Goal: Information Seeking & Learning: Understand process/instructions

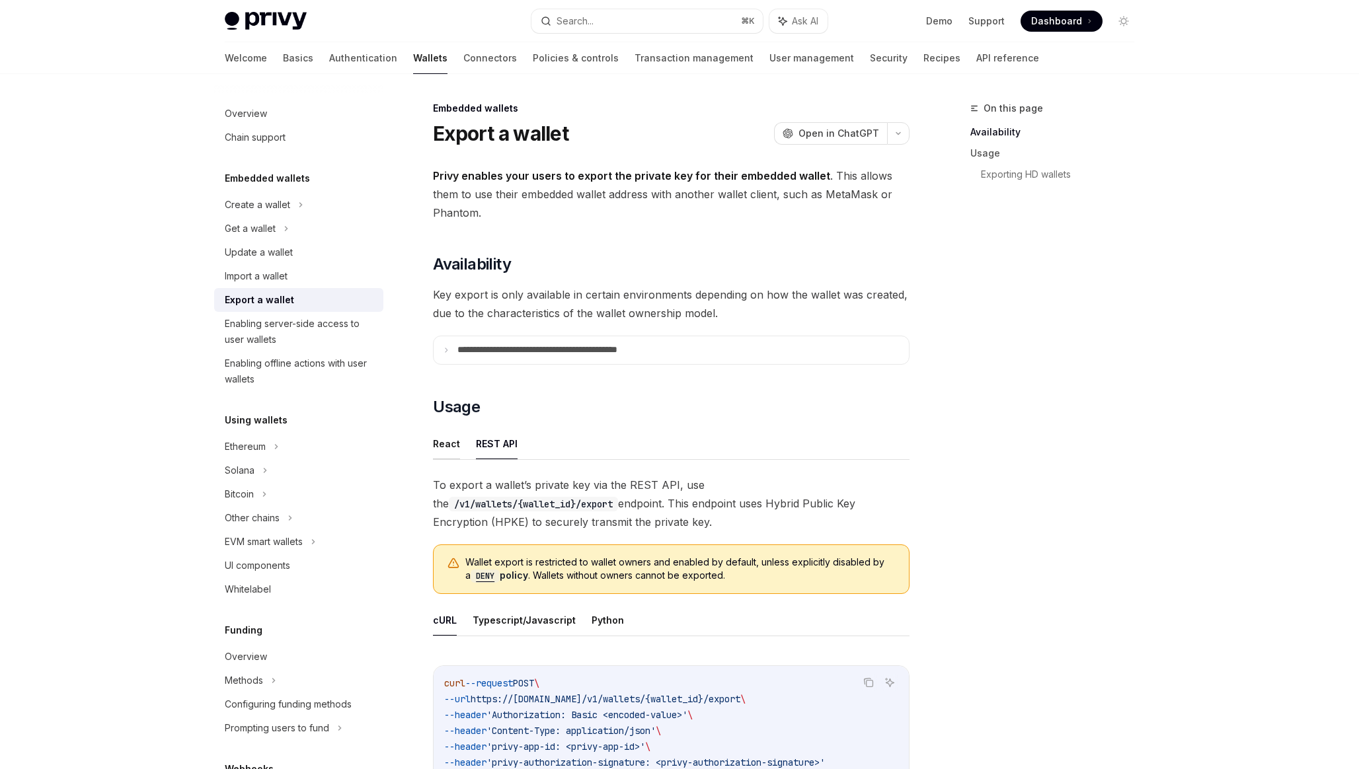
click at [444, 439] on button "React" at bounding box center [446, 443] width 27 height 31
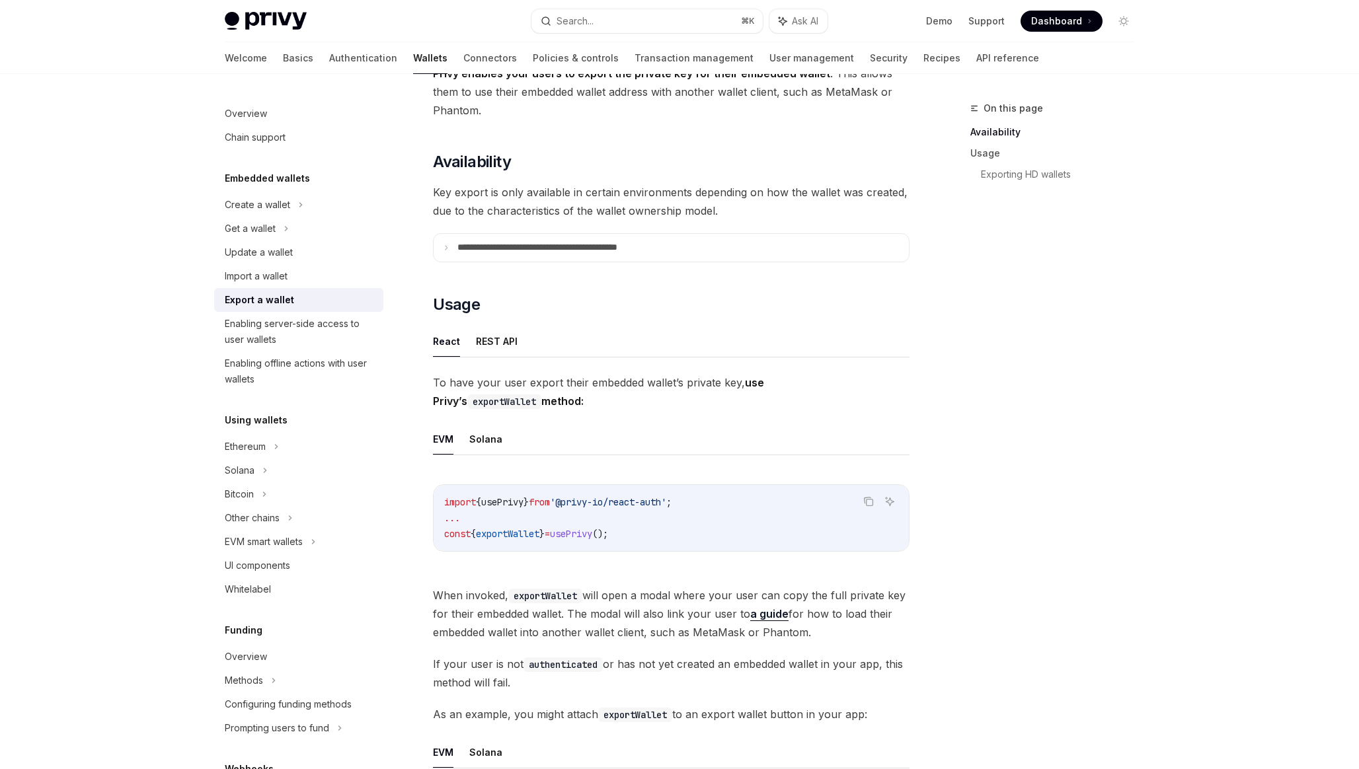
scroll to position [154, 0]
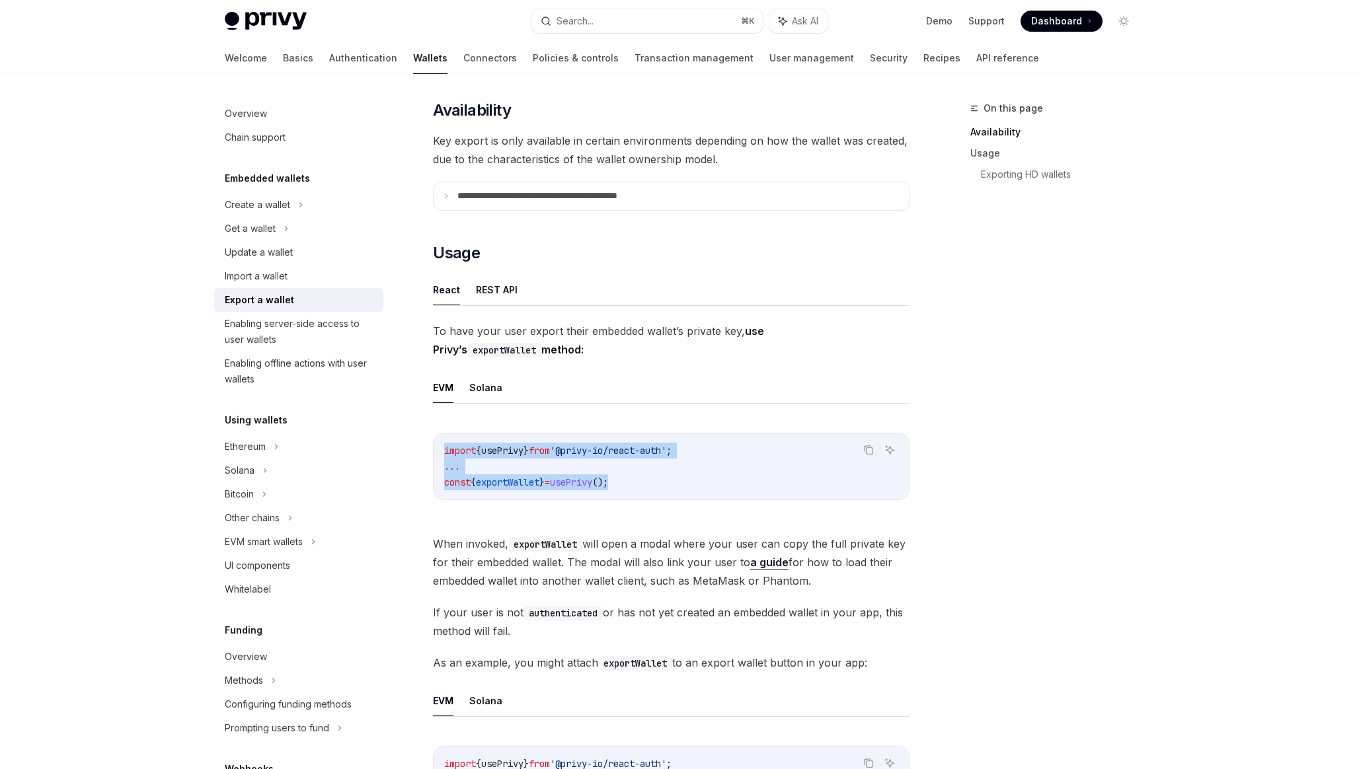
drag, startPoint x: 697, startPoint y: 483, endPoint x: 428, endPoint y: 434, distance: 274.2
click at [472, 445] on span "import" at bounding box center [460, 451] width 32 height 12
drag, startPoint x: 472, startPoint y: 445, endPoint x: 646, endPoint y: 498, distance: 182.1
click at [646, 498] on div "import { usePrivy } from '@privy-io/react-auth' ; ... const { exportWallet } = …" at bounding box center [671, 467] width 475 height 66
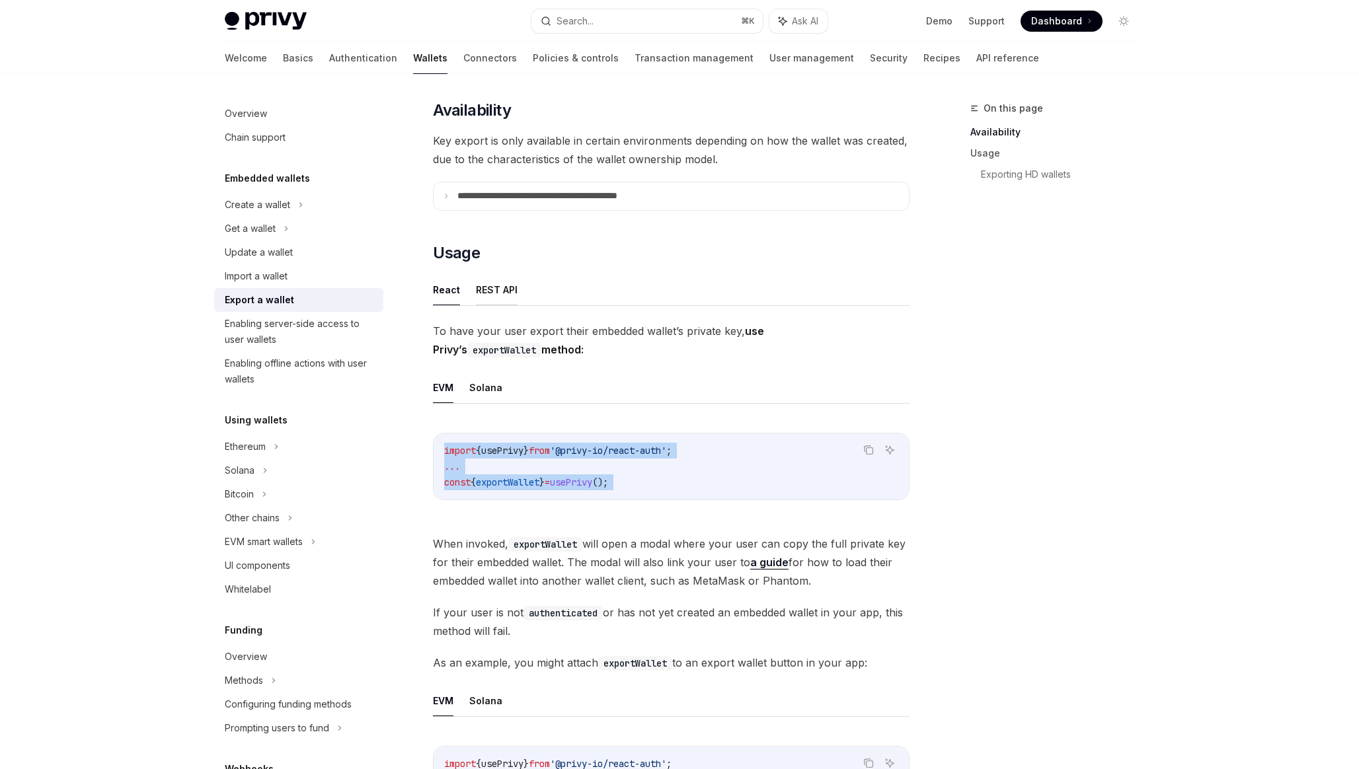
click at [500, 297] on button "REST API" at bounding box center [497, 289] width 42 height 31
type textarea "*"
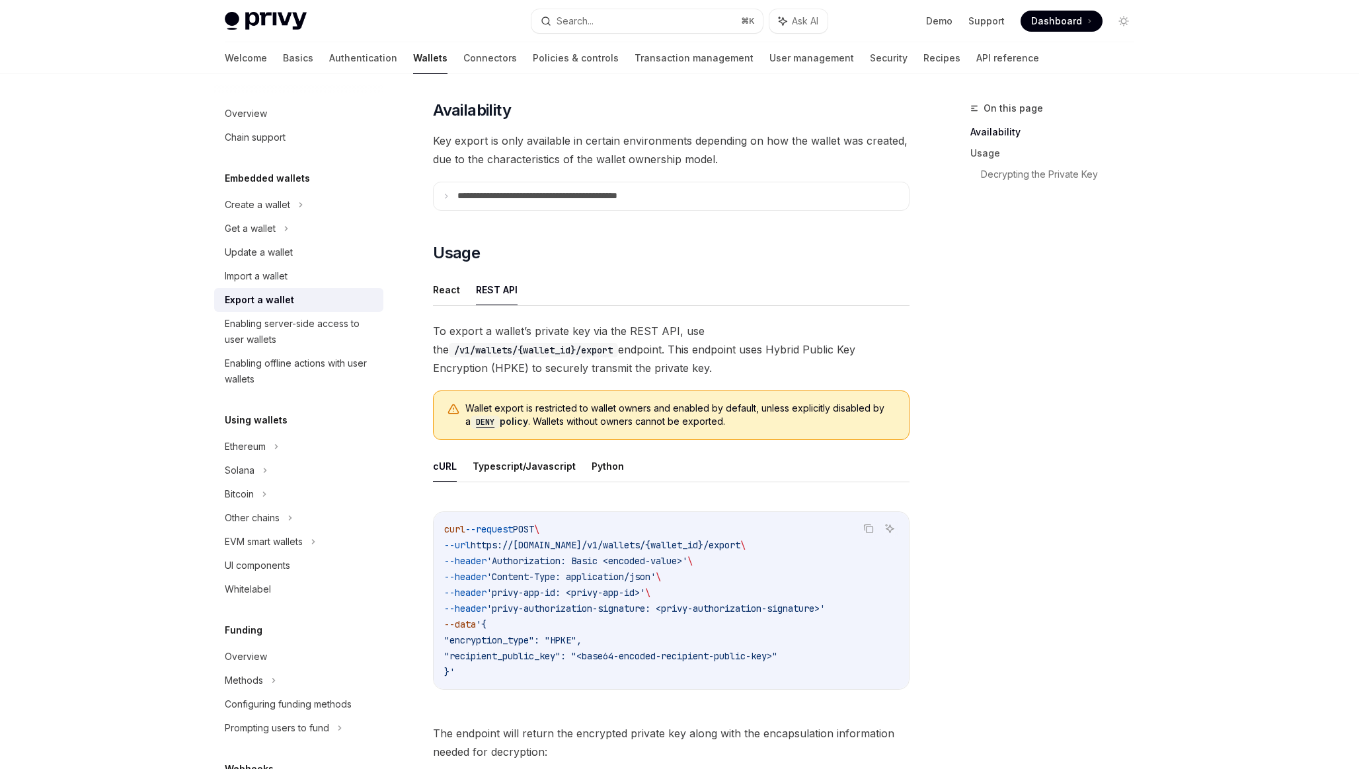
drag, startPoint x: 457, startPoint y: 329, endPoint x: 528, endPoint y: 387, distance: 92.1
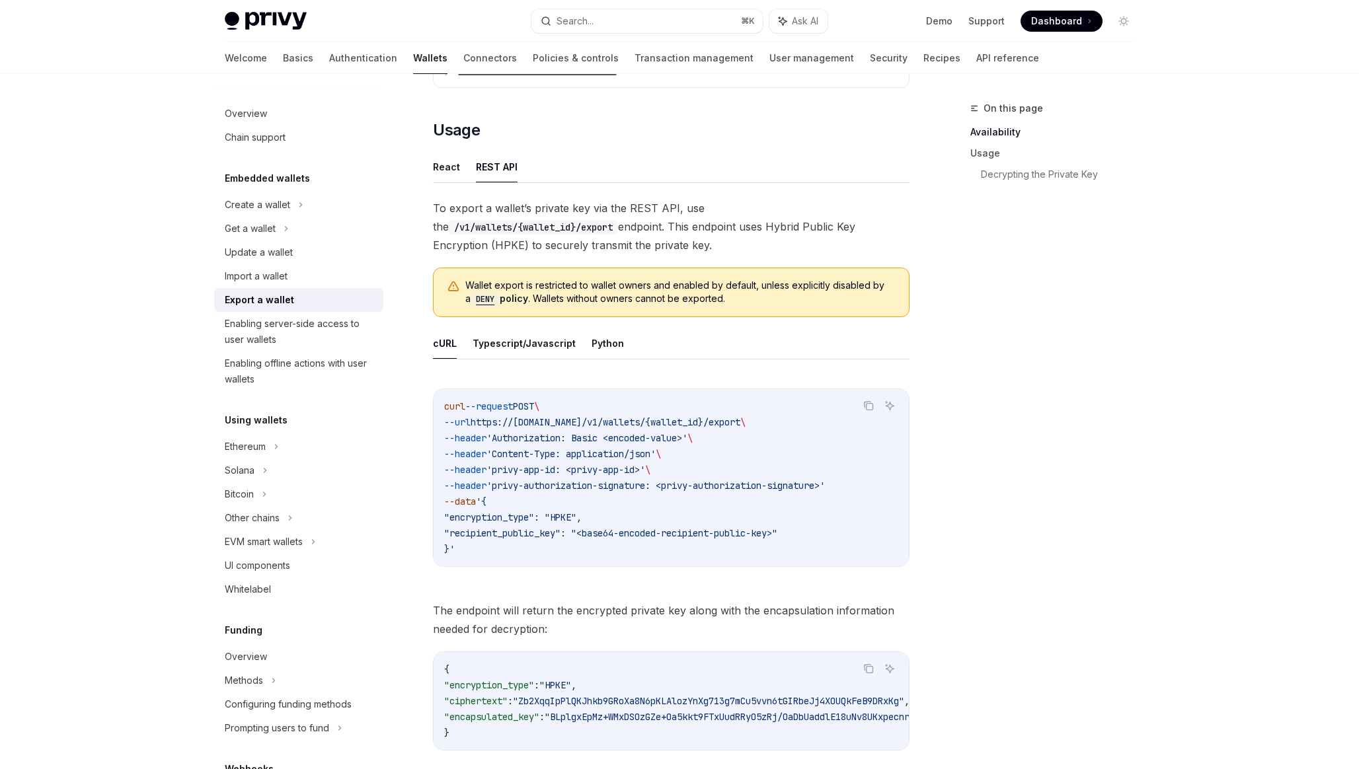
scroll to position [307, 0]
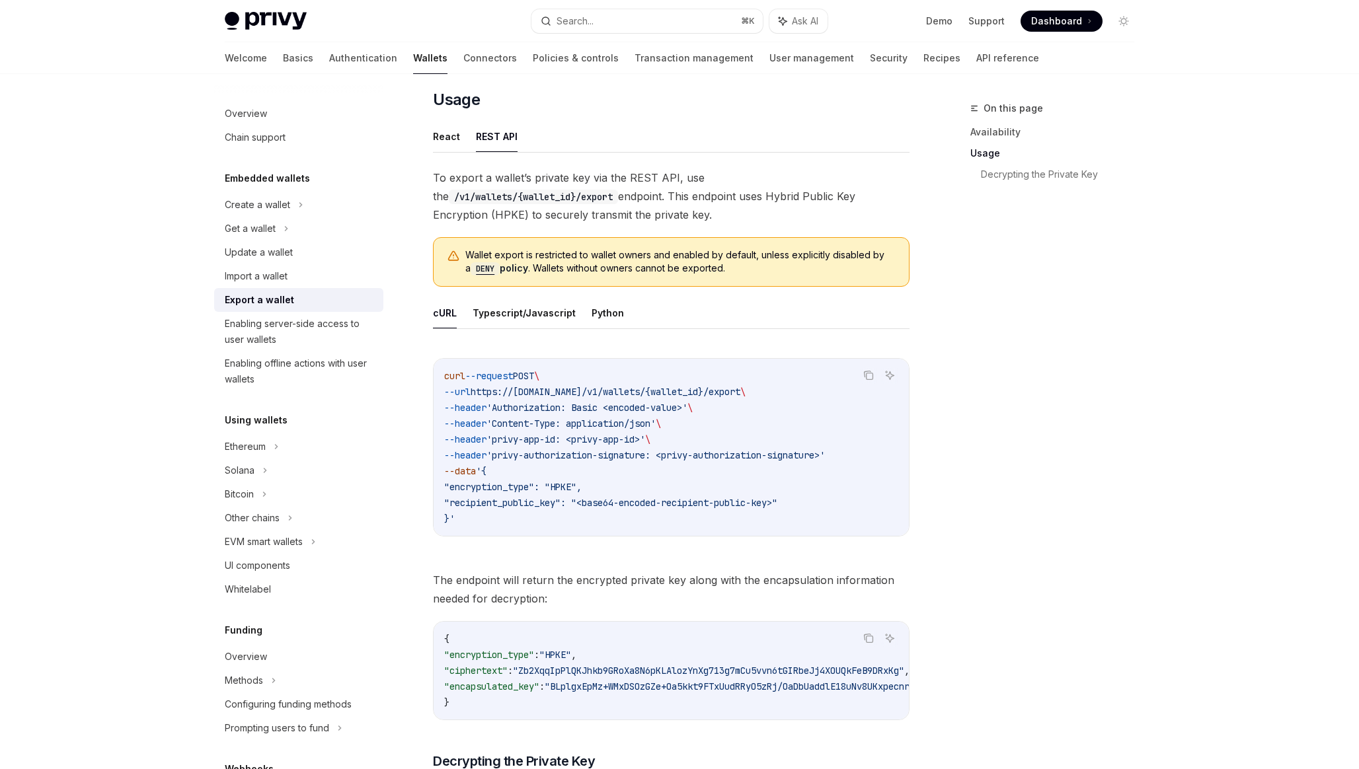
drag, startPoint x: 625, startPoint y: 513, endPoint x: 525, endPoint y: 384, distance: 162.6
click at [525, 384] on code "curl --request POST \ --url https://[DOMAIN_NAME]/v1/wallets/{wallet_id}/export…" at bounding box center [671, 447] width 454 height 159
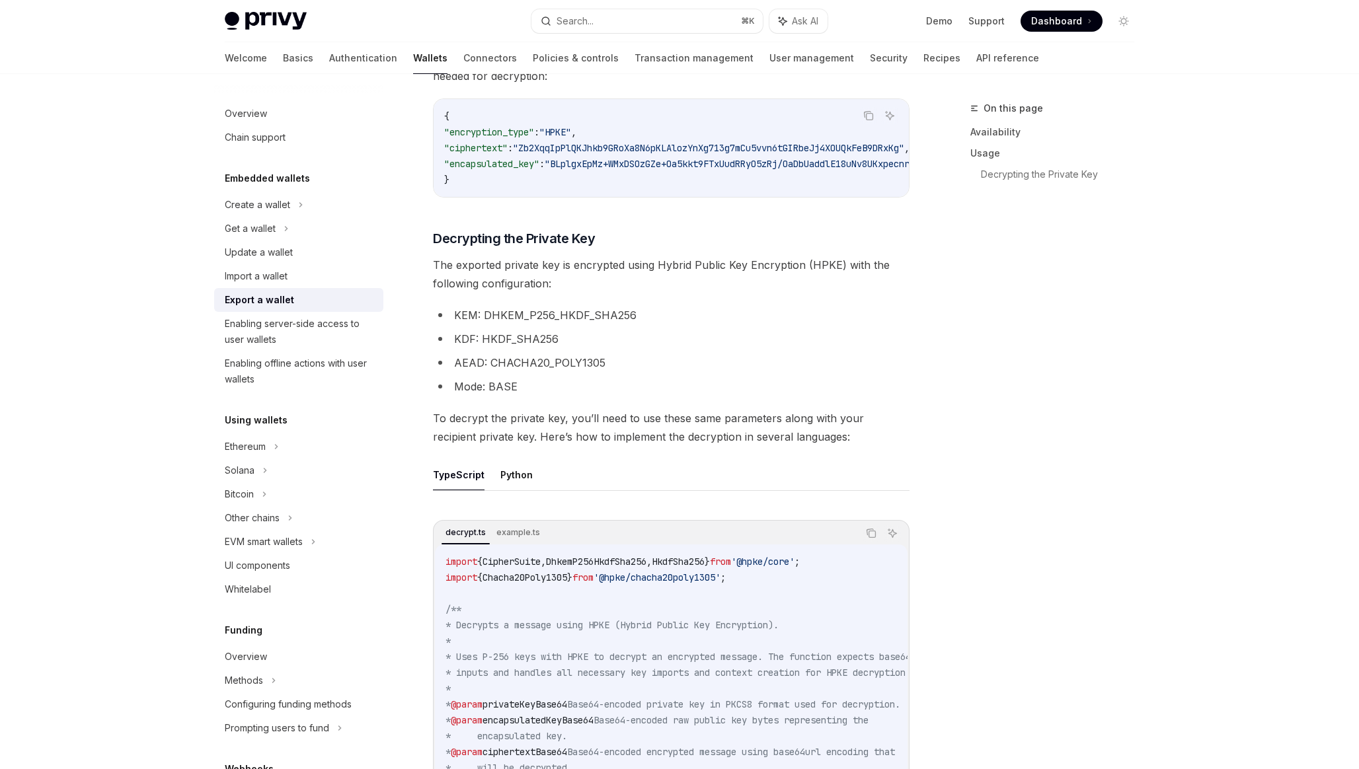
scroll to position [0, 0]
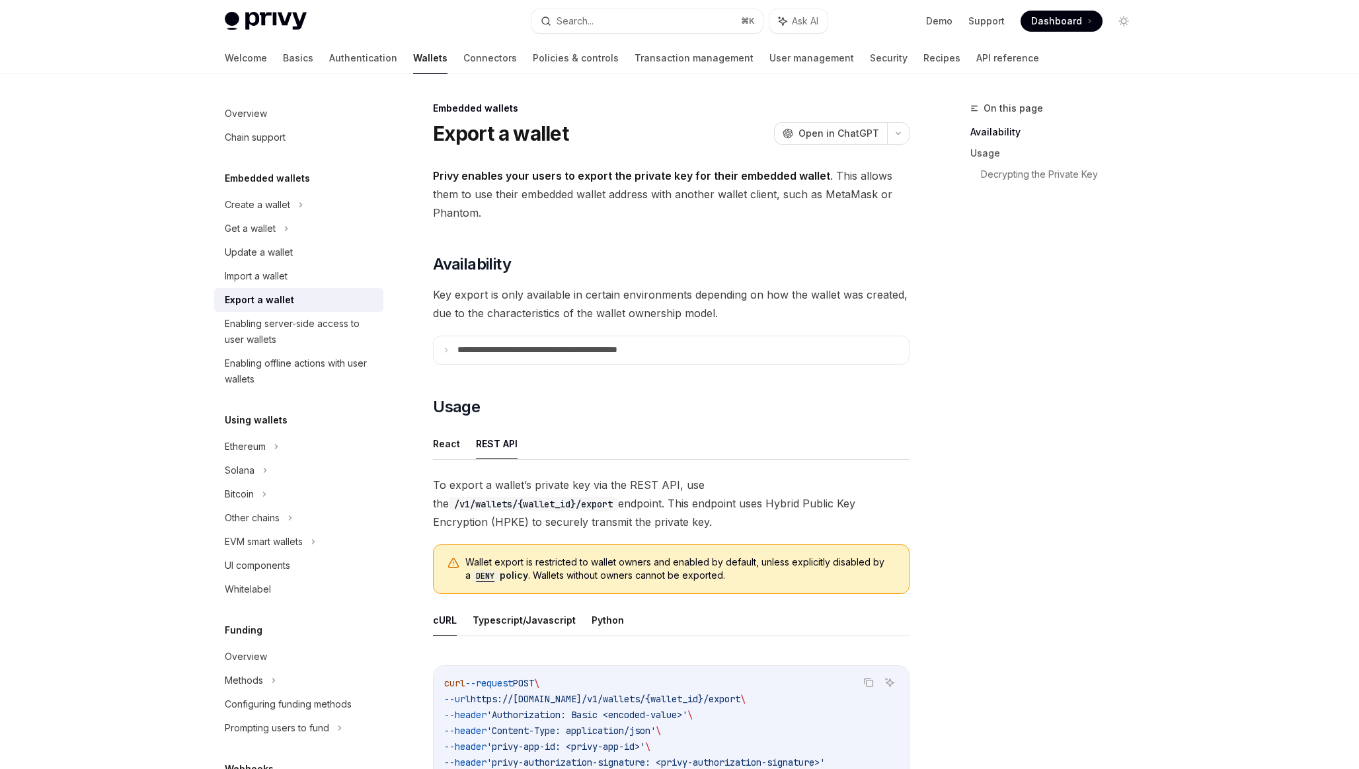
drag, startPoint x: 576, startPoint y: 525, endPoint x: 483, endPoint y: 482, distance: 101.7
click at [483, 482] on span "To export a wallet’s private key via the REST API, use the /v1/wallets/{wallet_…" at bounding box center [671, 504] width 477 height 56
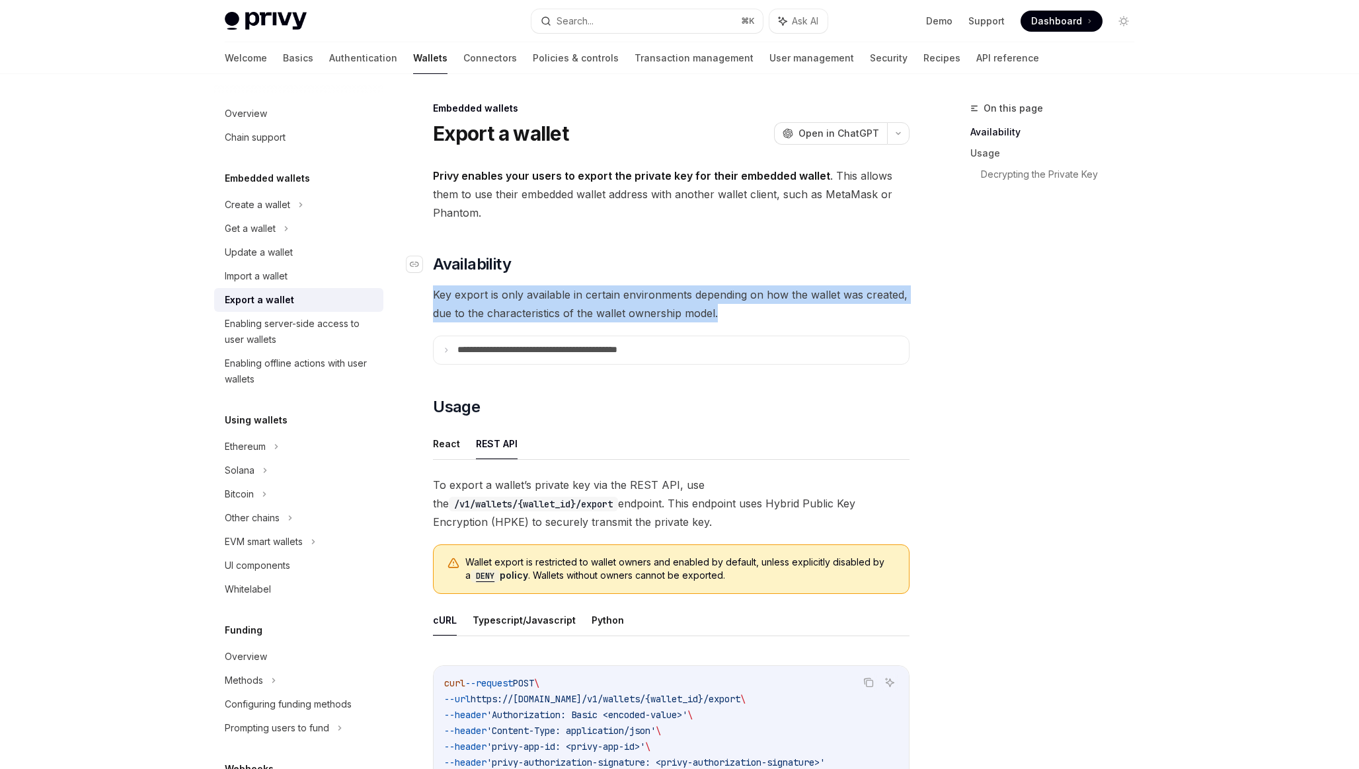
drag, startPoint x: 731, startPoint y: 322, endPoint x: 532, endPoint y: 262, distance: 207.8
click at [735, 309] on span "Key export is only available in certain environments depending on how the walle…" at bounding box center [671, 304] width 477 height 37
